Goal: Transaction & Acquisition: Book appointment/travel/reservation

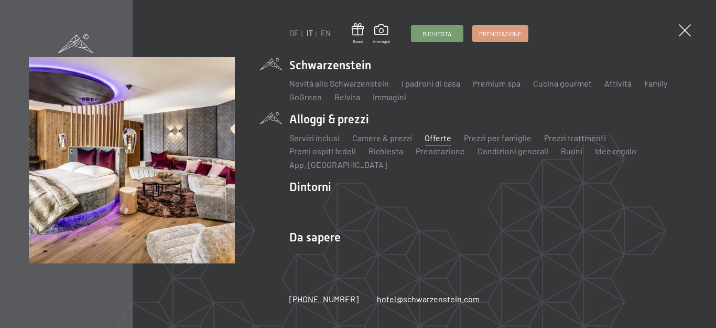
click at [441, 138] on link "Offerte" at bounding box center [438, 138] width 27 height 10
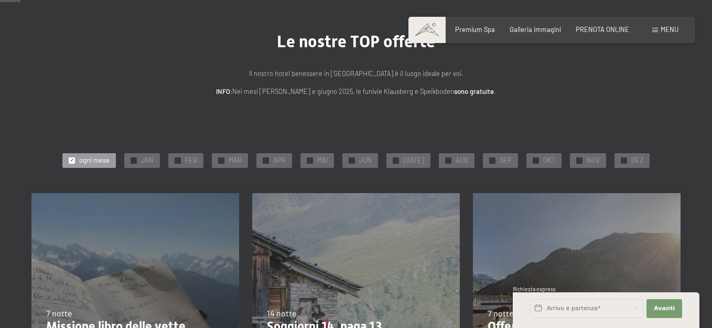
scroll to position [105, 0]
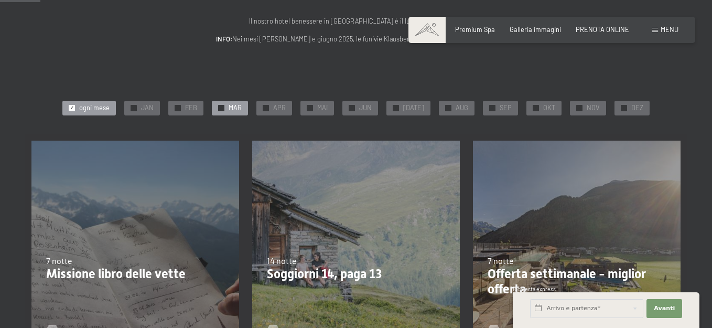
click at [223, 106] on span "✓" at bounding box center [222, 108] width 4 height 6
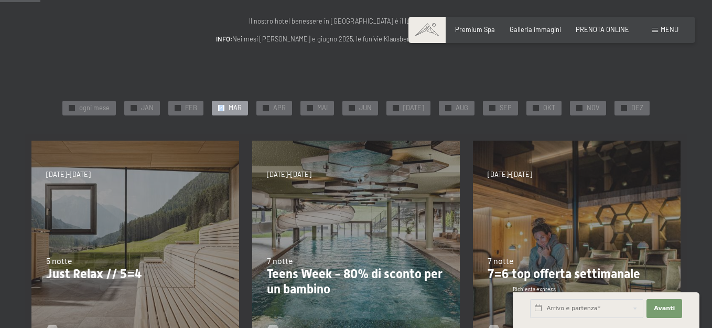
click at [223, 106] on span "✓" at bounding box center [222, 108] width 4 height 6
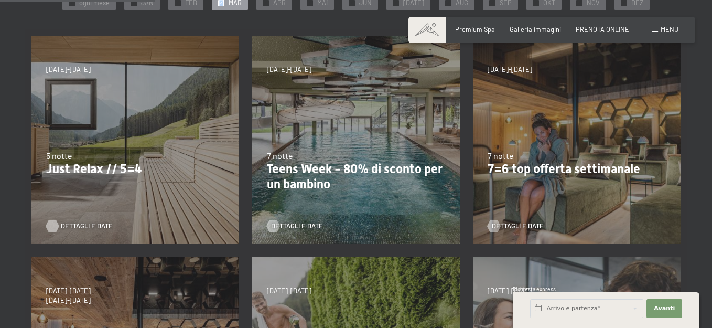
click at [52, 225] on div at bounding box center [52, 226] width 7 height 13
